Goal: Information Seeking & Learning: Learn about a topic

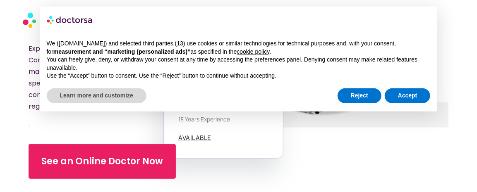
scroll to position [129, 0]
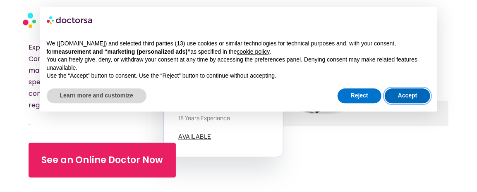
click at [405, 94] on button "Accept" at bounding box center [408, 96] width 46 height 15
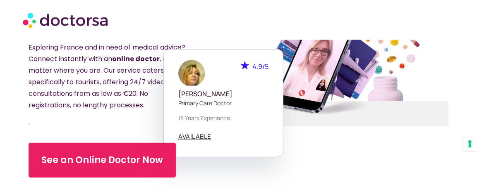
click at [315, 158] on div at bounding box center [343, 66] width 239 height 355
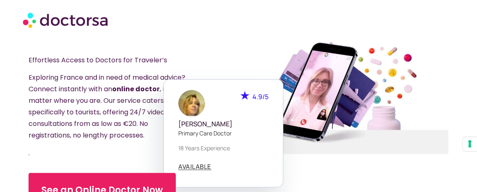
scroll to position [89, 0]
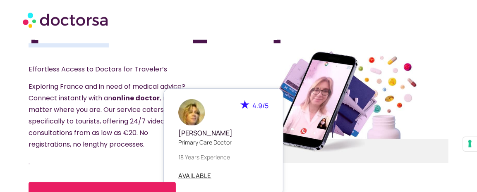
drag, startPoint x: 247, startPoint y: 130, endPoint x: 325, endPoint y: 104, distance: 81.9
click at [325, 104] on div "4.9/5 Dr. Paola Casadidio Primary care doctor 18 years experience AVAILABLE" at bounding box center [343, 143] width 120 height 108
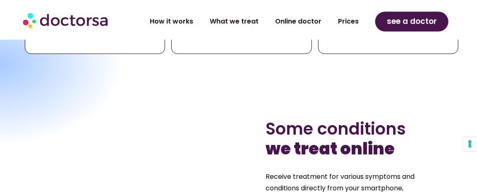
scroll to position [505, 0]
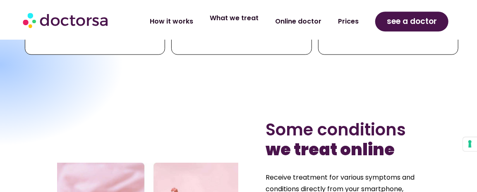
click at [237, 19] on link "What we treat" at bounding box center [233, 18] width 65 height 19
click at [179, 20] on link "How it works" at bounding box center [171, 18] width 60 height 19
click at [179, 17] on link "How it works" at bounding box center [171, 18] width 60 height 19
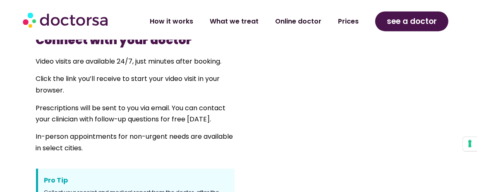
scroll to position [579, 0]
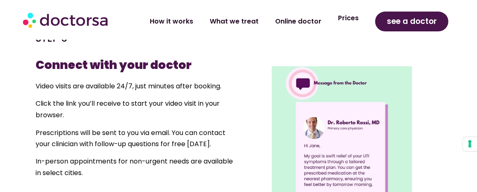
click at [350, 17] on link "Prices" at bounding box center [348, 18] width 37 height 19
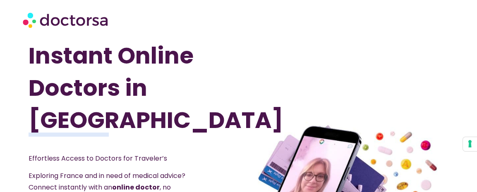
scroll to position [505, 0]
